Goal: Contribute content: Add original content to the website for others to see

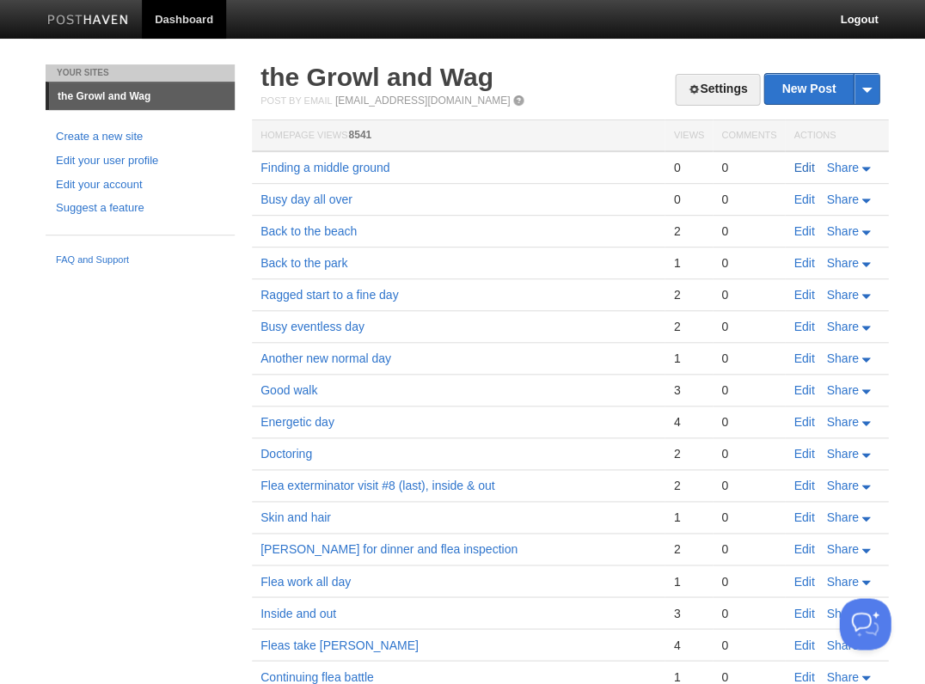
click at [797, 165] on link "Edit" at bounding box center [803, 168] width 21 height 14
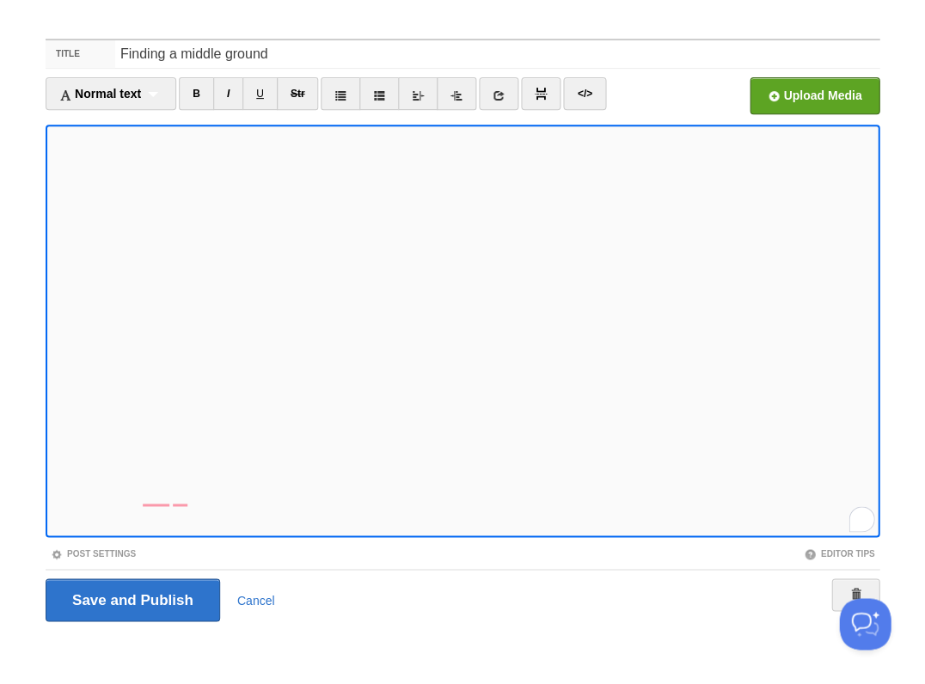
scroll to position [162, 0]
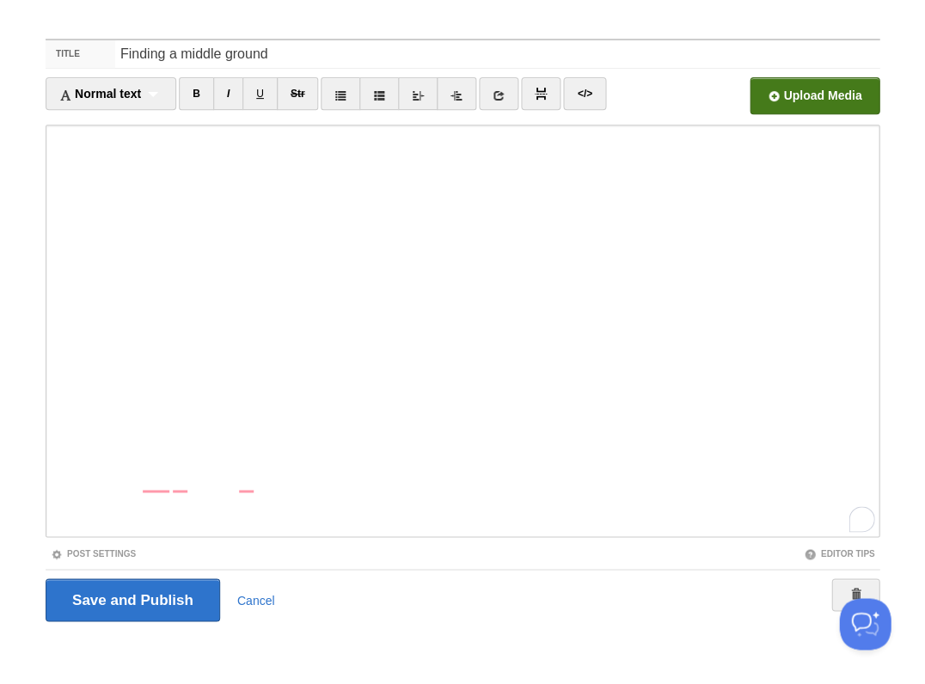
click at [797, 90] on input "file" at bounding box center [295, 101] width 1301 height 88
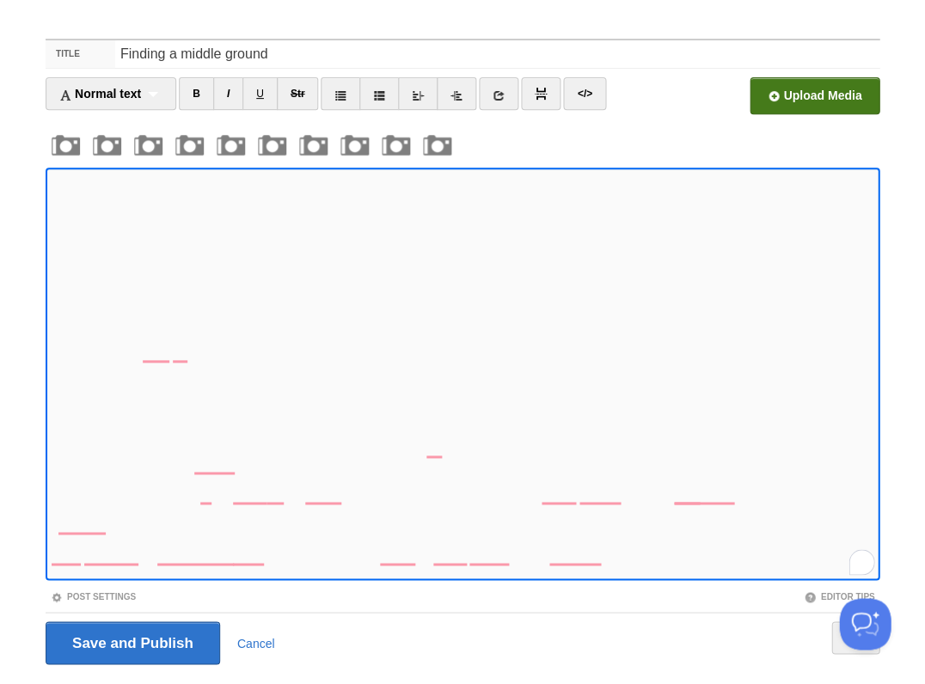
scroll to position [83, 0]
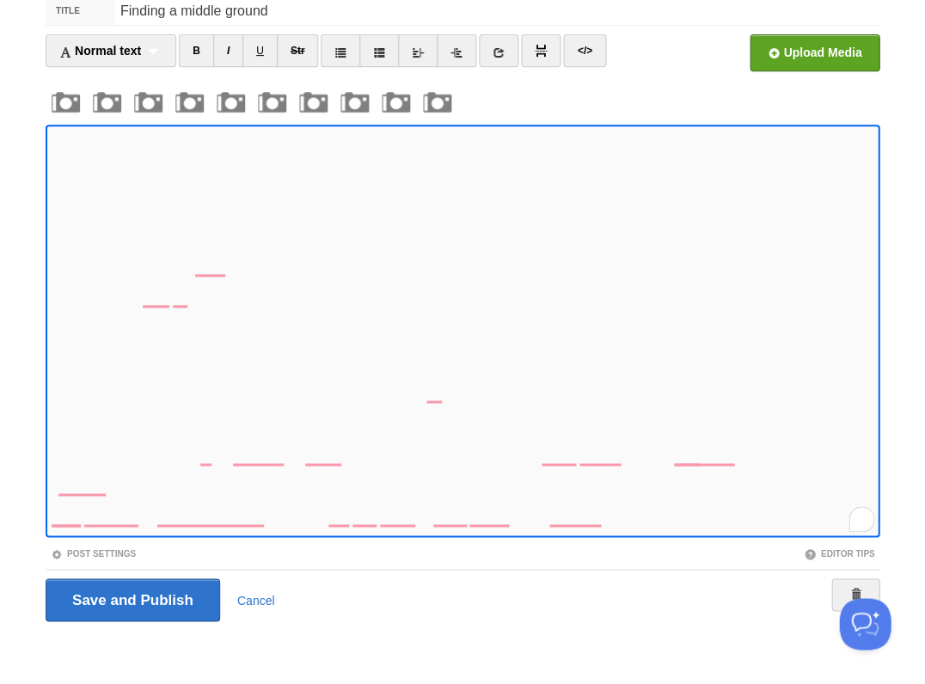
scroll to position [318, 0]
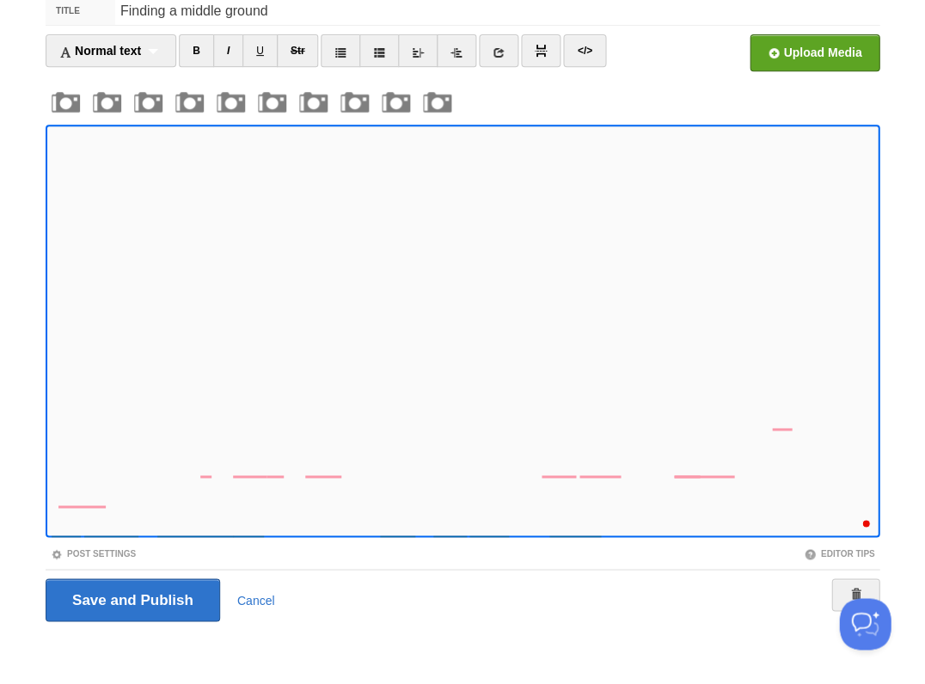
scroll to position [412, 0]
click at [499, 48] on icon at bounding box center [499, 52] width 12 height 12
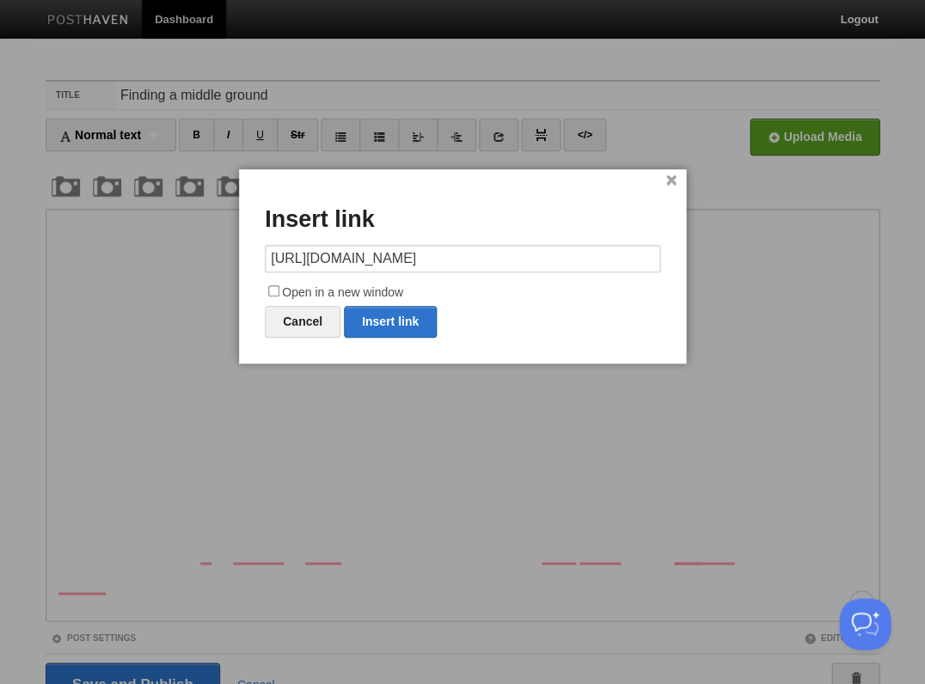
type input "https://"
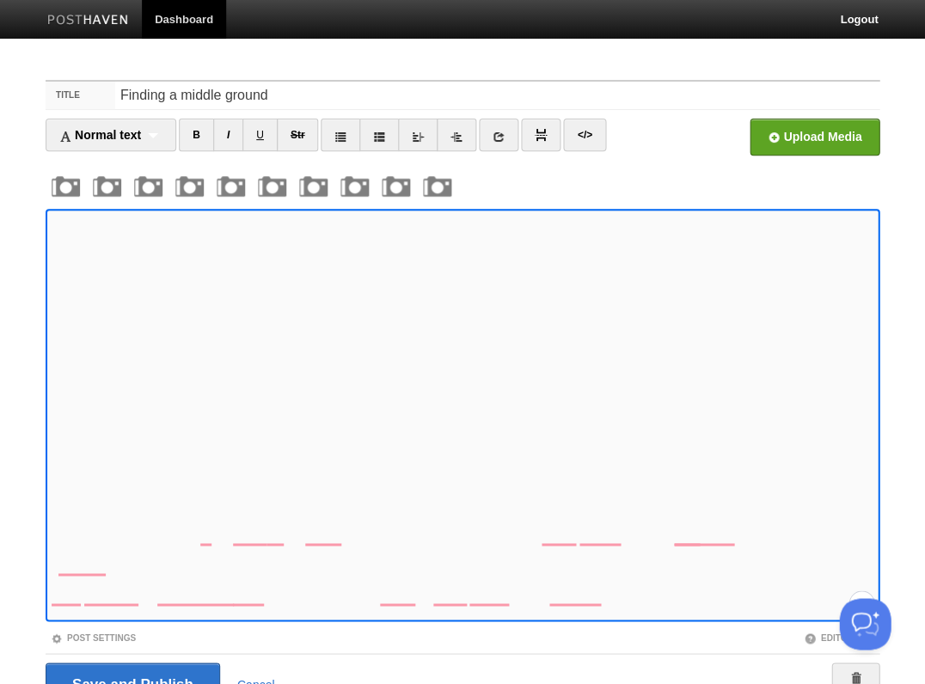
scroll to position [83, 0]
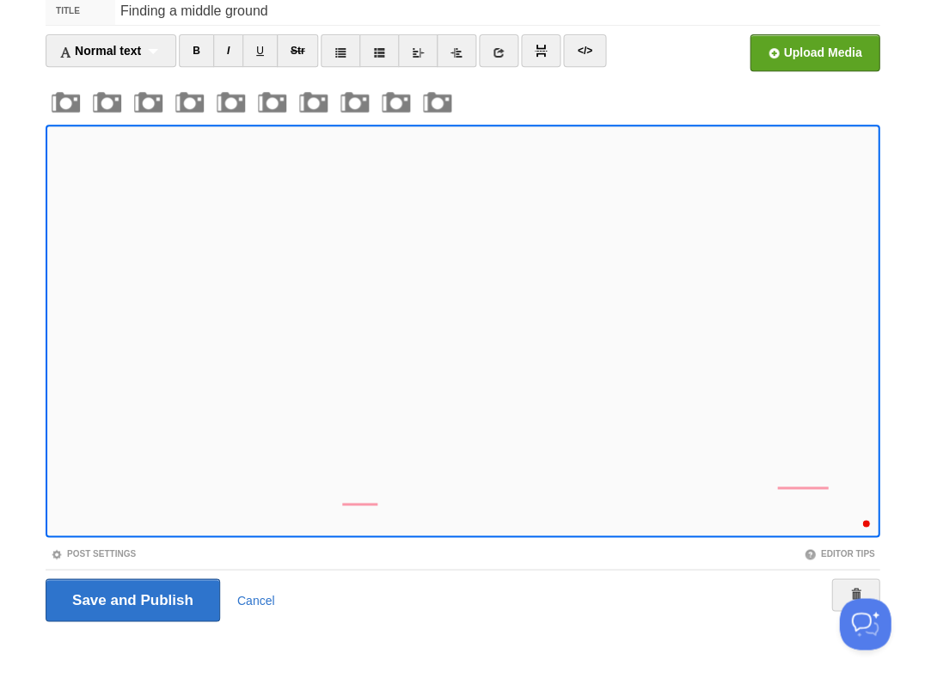
scroll to position [482, 0]
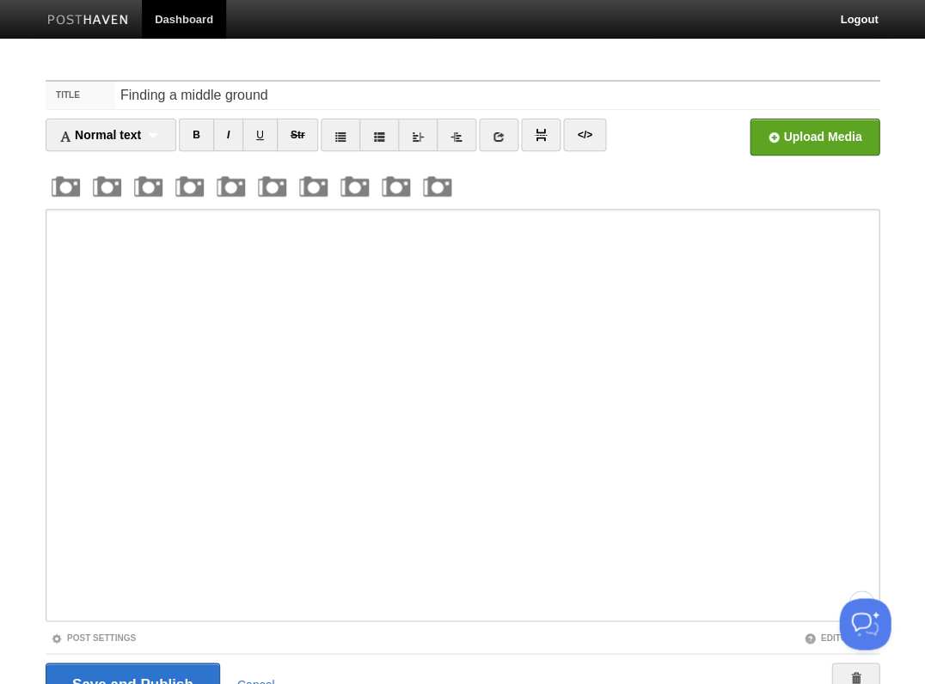
click at [703, 190] on div at bounding box center [463, 394] width 834 height 456
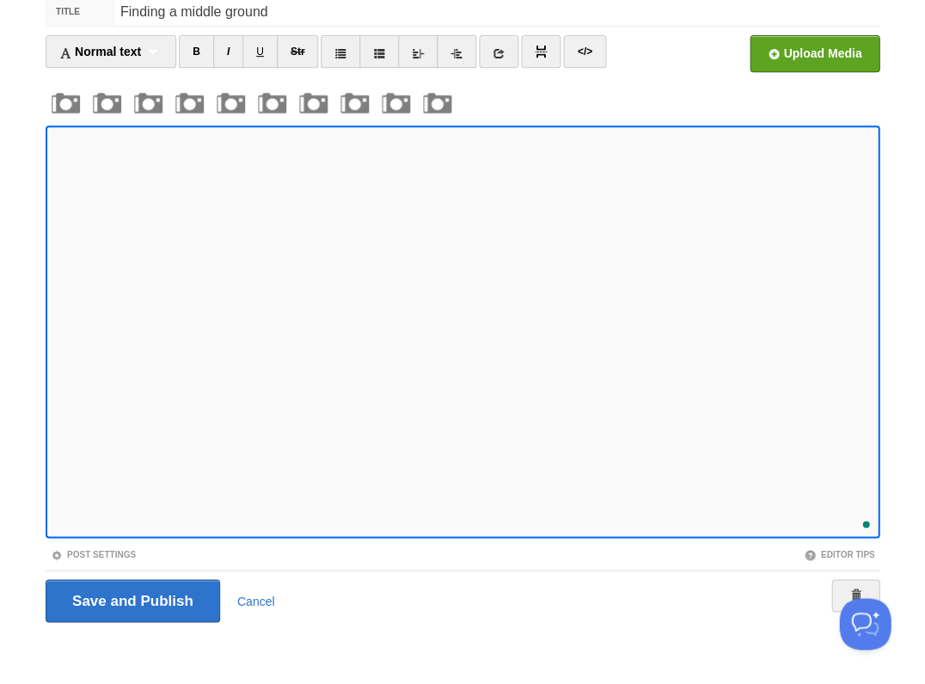
scroll to position [529, 0]
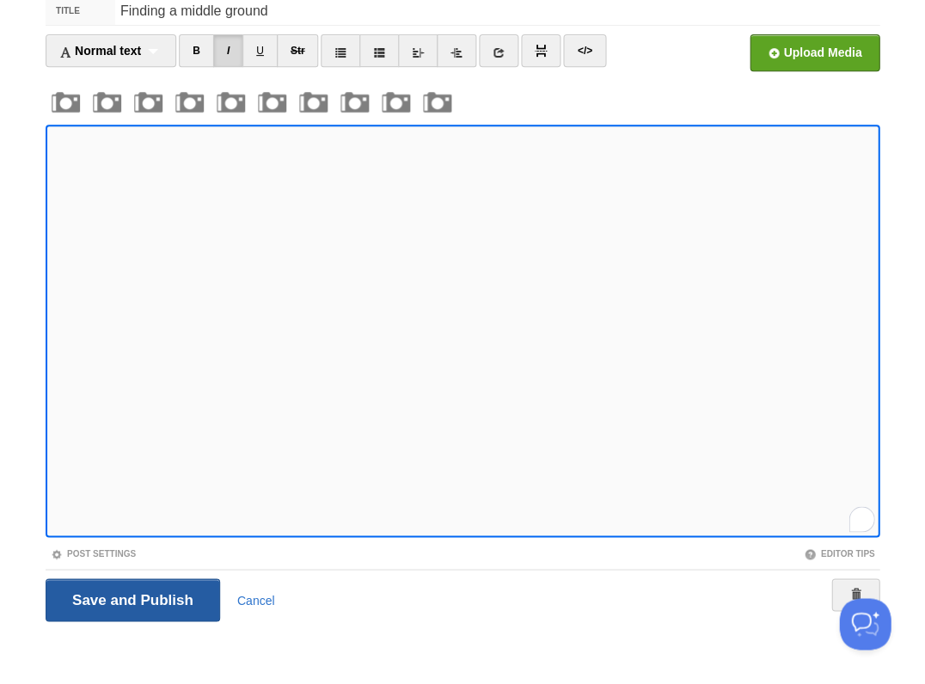
click at [131, 598] on input "Save and Publish" at bounding box center [133, 599] width 174 height 43
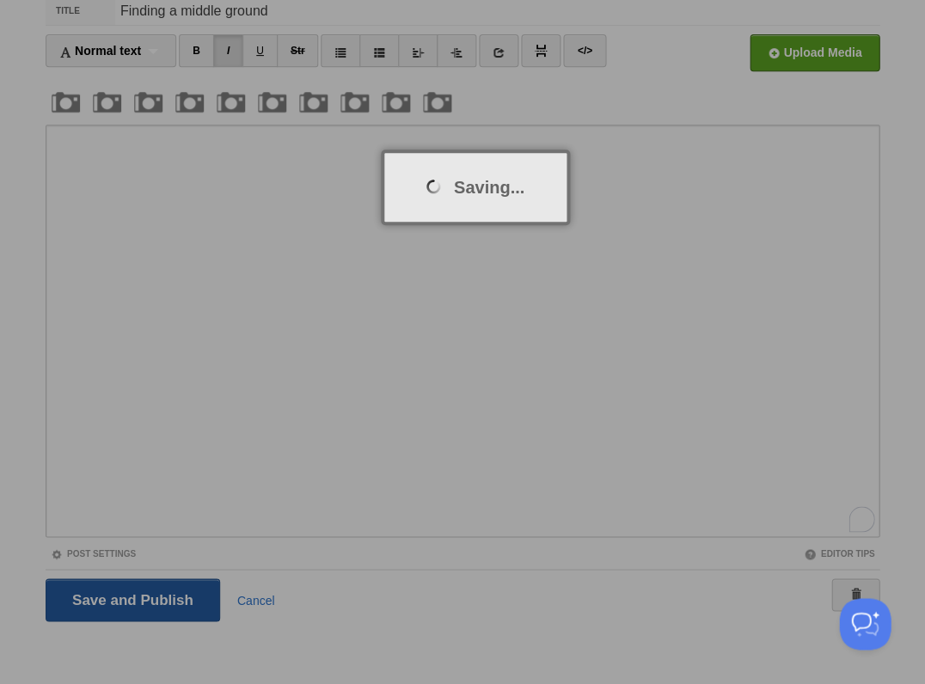
scroll to position [63, 0]
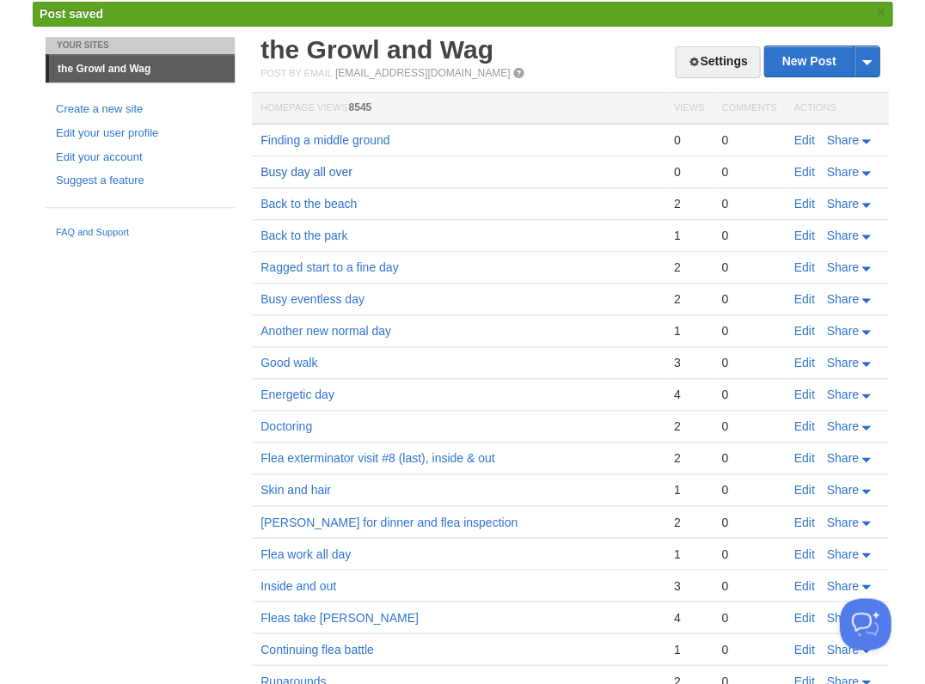
click at [319, 168] on link "Busy day all over" at bounding box center [306, 172] width 92 height 14
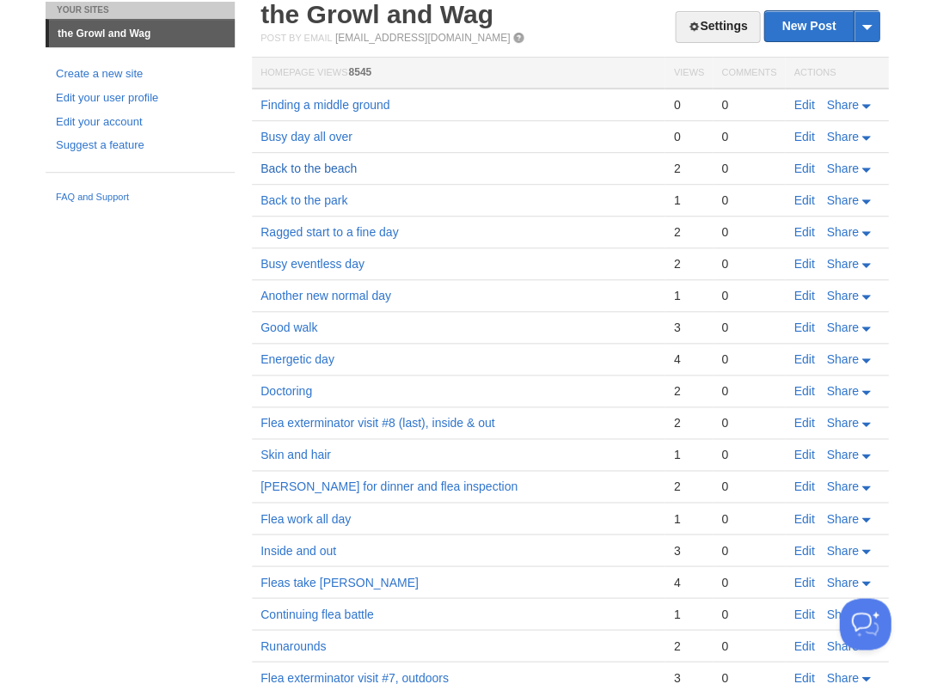
click at [320, 167] on link "Back to the beach" at bounding box center [308, 169] width 96 height 14
click at [325, 197] on link "Back to the park" at bounding box center [303, 200] width 87 height 14
